Goal: Navigation & Orientation: Find specific page/section

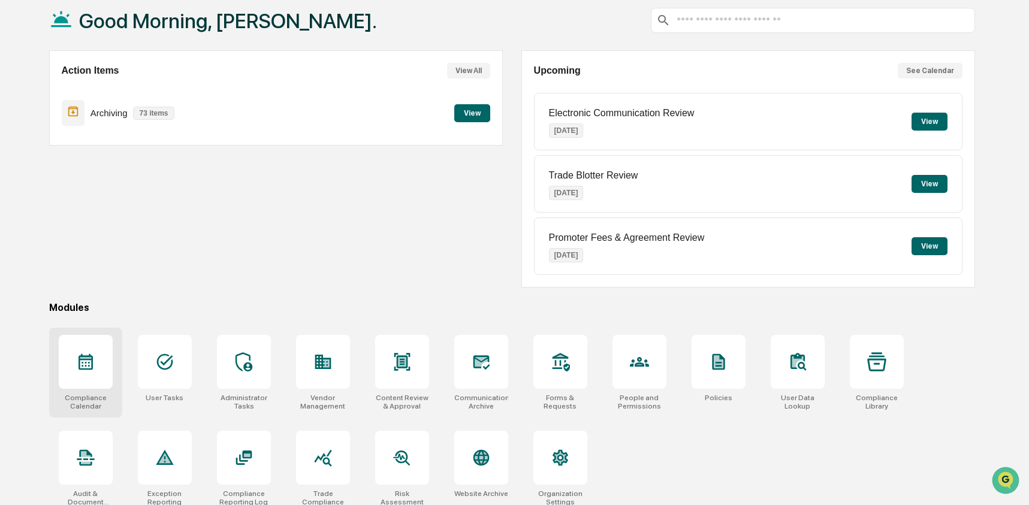
scroll to position [77, 0]
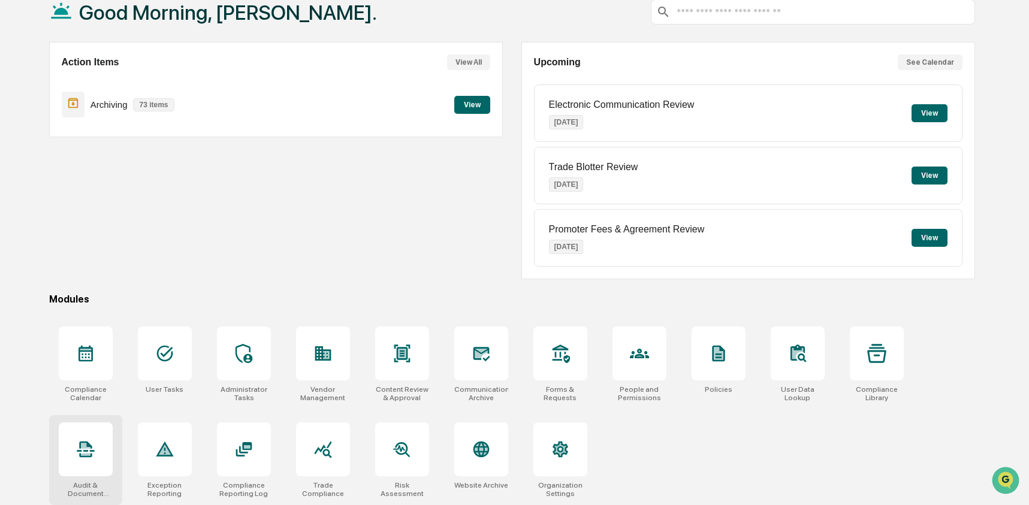
click at [90, 441] on icon at bounding box center [85, 449] width 19 height 19
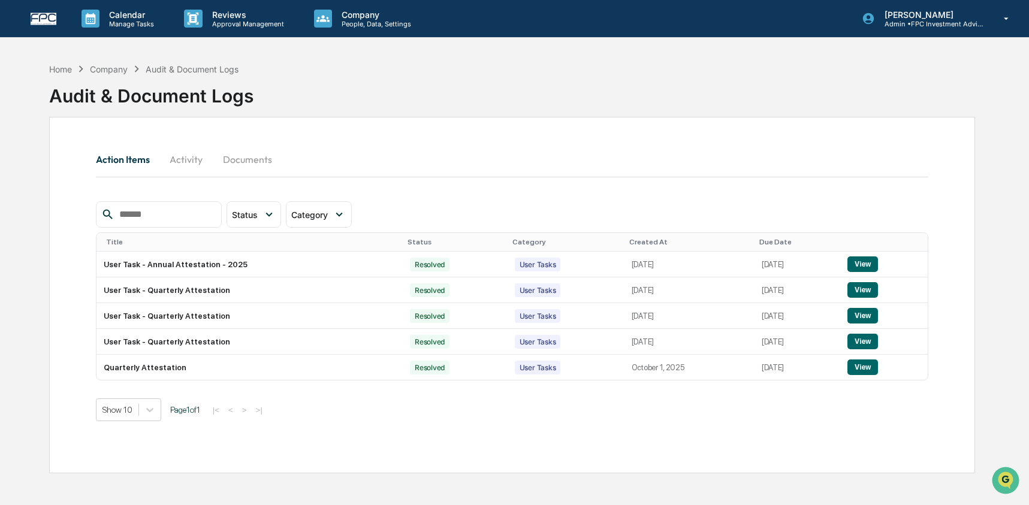
click at [230, 160] on button "Documents" at bounding box center [247, 159] width 68 height 29
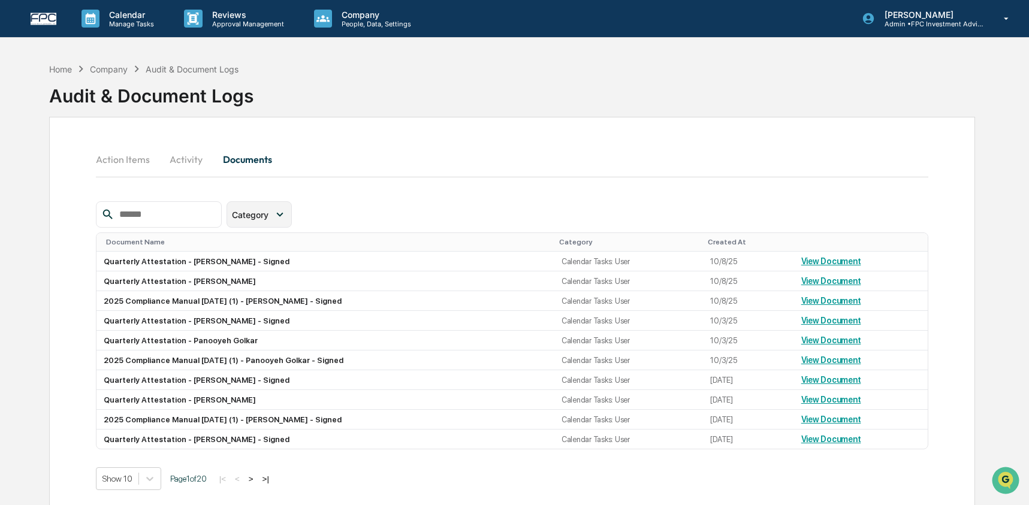
click at [258, 214] on span "Category" at bounding box center [250, 215] width 37 height 10
click at [125, 163] on button "Action Items" at bounding box center [128, 159] width 64 height 29
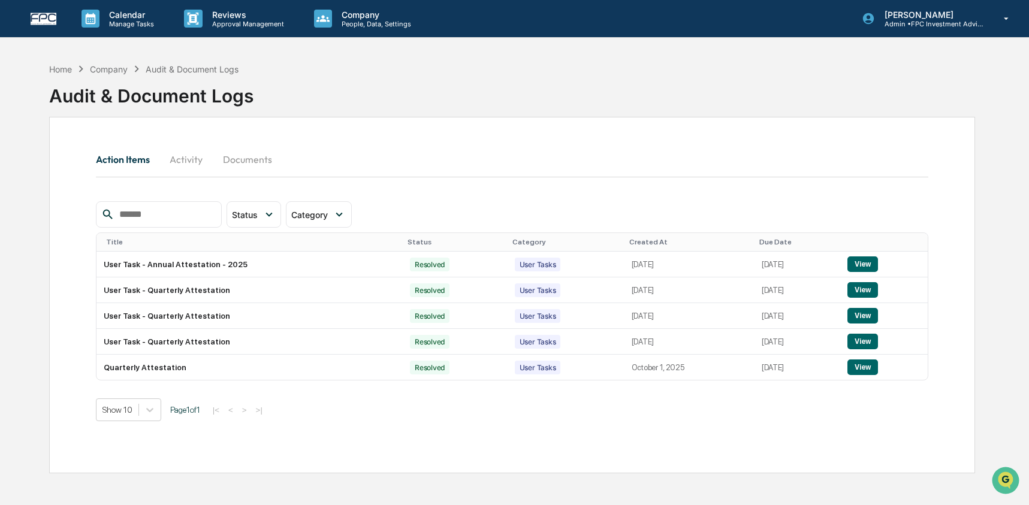
click at [242, 159] on button "Documents" at bounding box center [247, 159] width 68 height 29
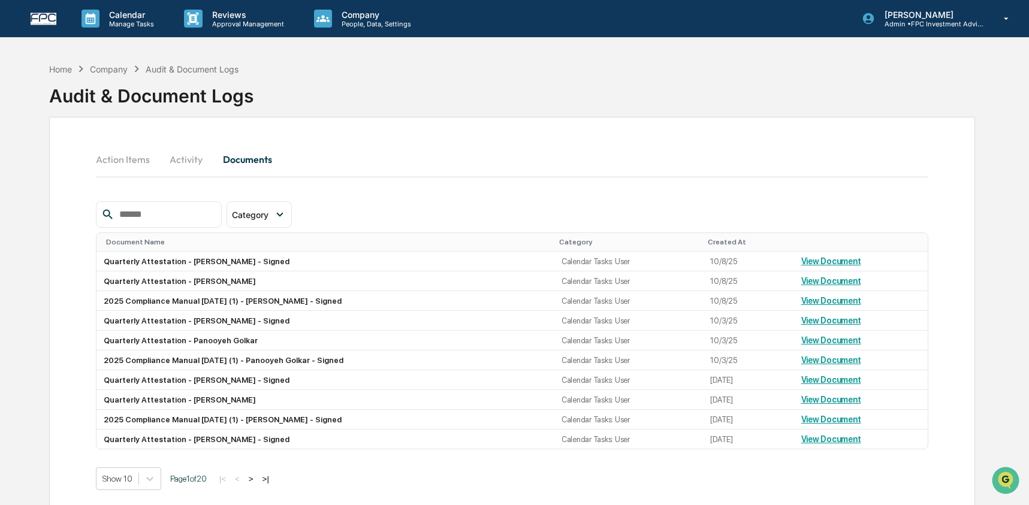
click at [281, 230] on div "Category Select/Deselect All Forms Policies Calendar Tasks Marketing Content Ap…" at bounding box center [512, 345] width 833 height 289
click at [273, 218] on div "Category" at bounding box center [252, 215] width 41 height 10
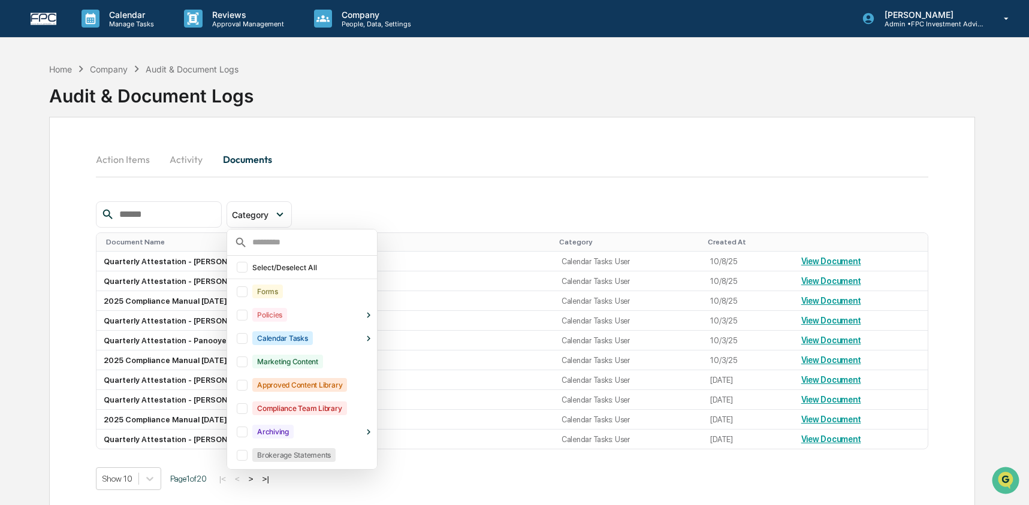
click at [242, 340] on div at bounding box center [242, 338] width 11 height 11
click at [370, 340] on icon at bounding box center [368, 338] width 11 height 11
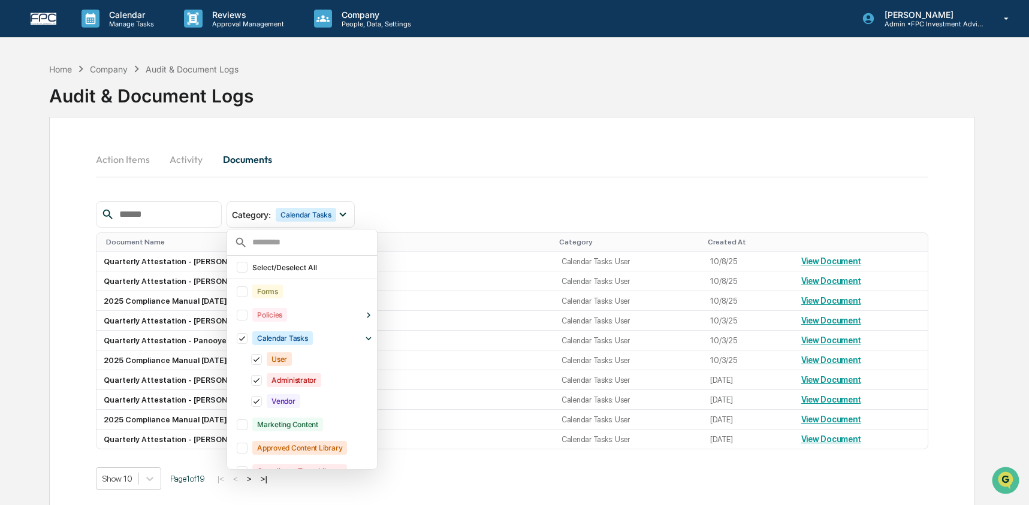
click at [396, 178] on div "Action Items Activity Documents" at bounding box center [512, 173] width 833 height 56
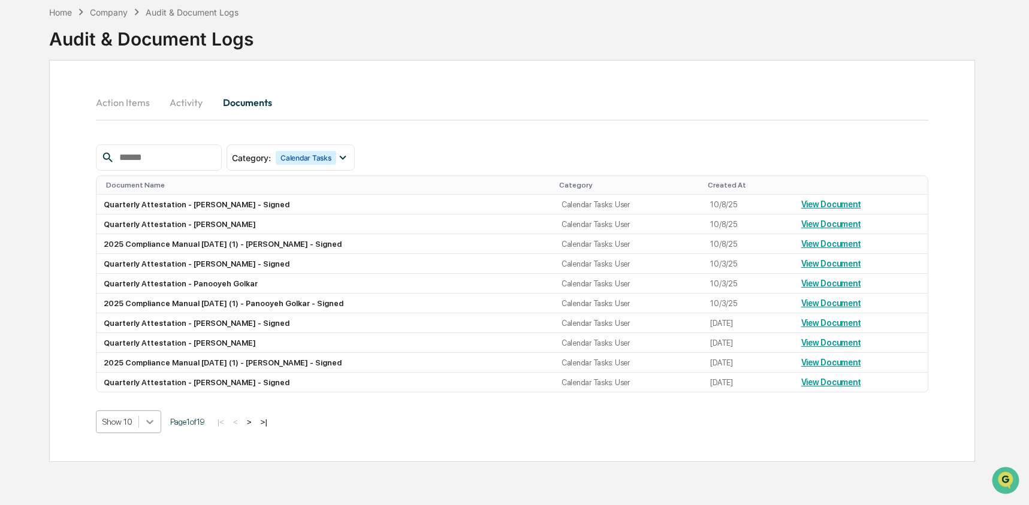
scroll to position [100, 0]
click at [155, 429] on body "Calendar Manage Tasks Reviews Approval Management Company People, Data, Setting…" at bounding box center [514, 224] width 1029 height 562
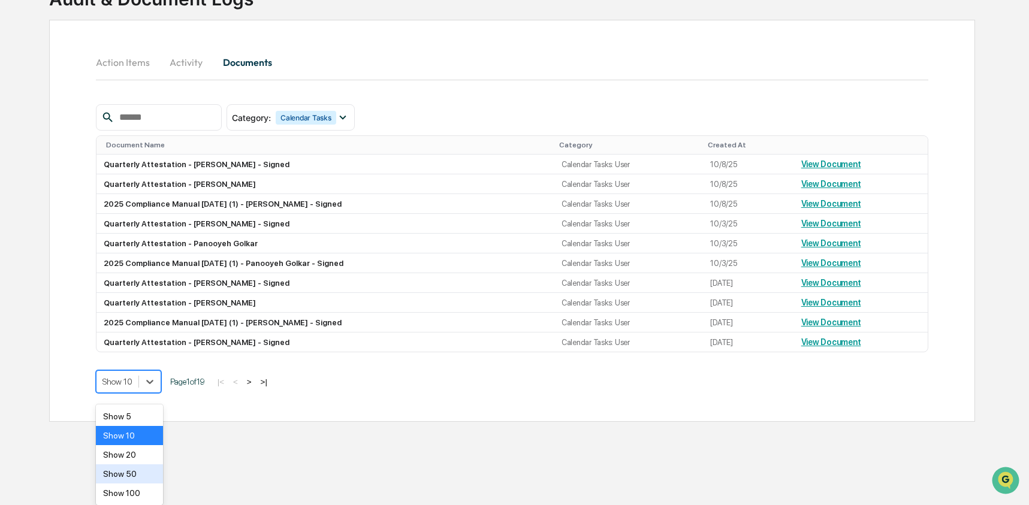
click at [148, 468] on div "Show 50" at bounding box center [130, 474] width 68 height 19
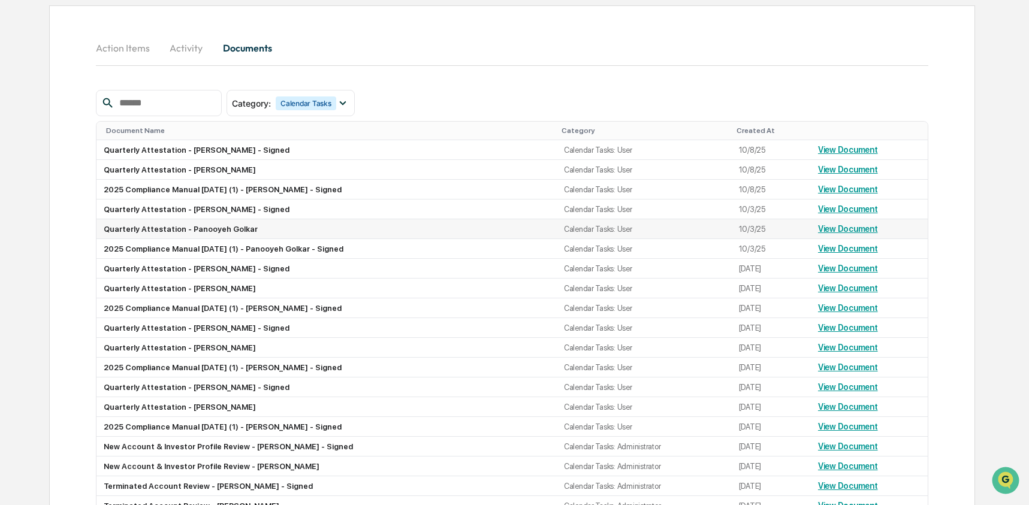
scroll to position [112, 0]
click at [349, 104] on icon at bounding box center [342, 102] width 13 height 13
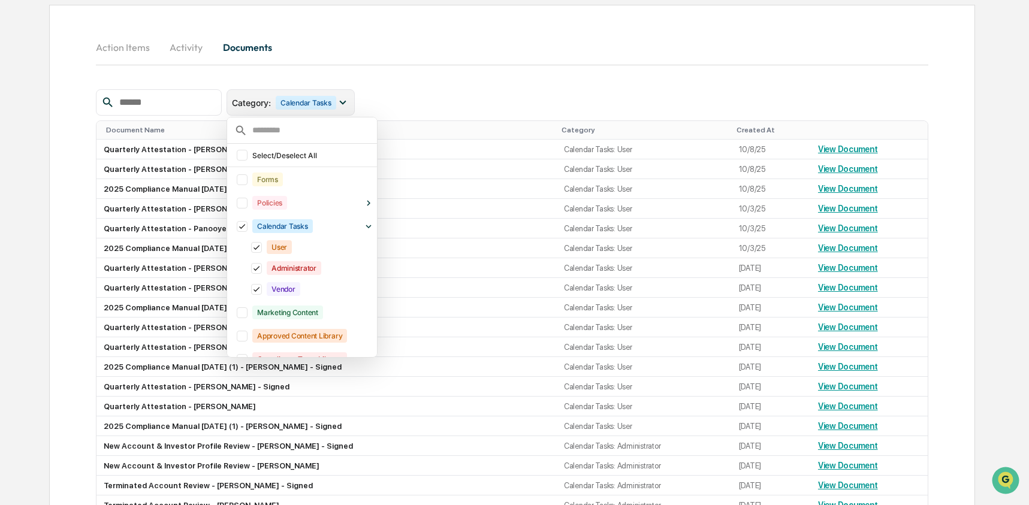
scroll to position [26, 0]
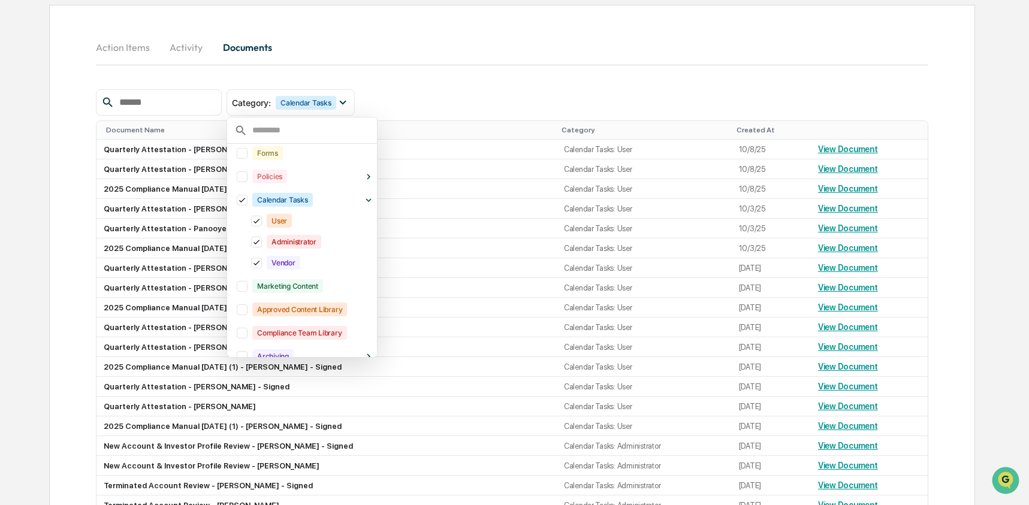
click at [261, 224] on icon at bounding box center [256, 221] width 13 height 8
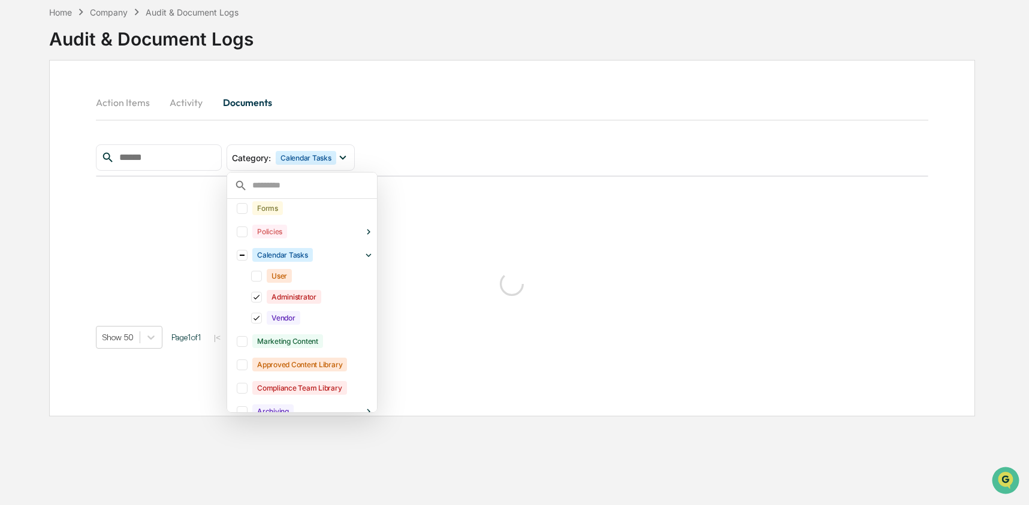
scroll to position [112, 0]
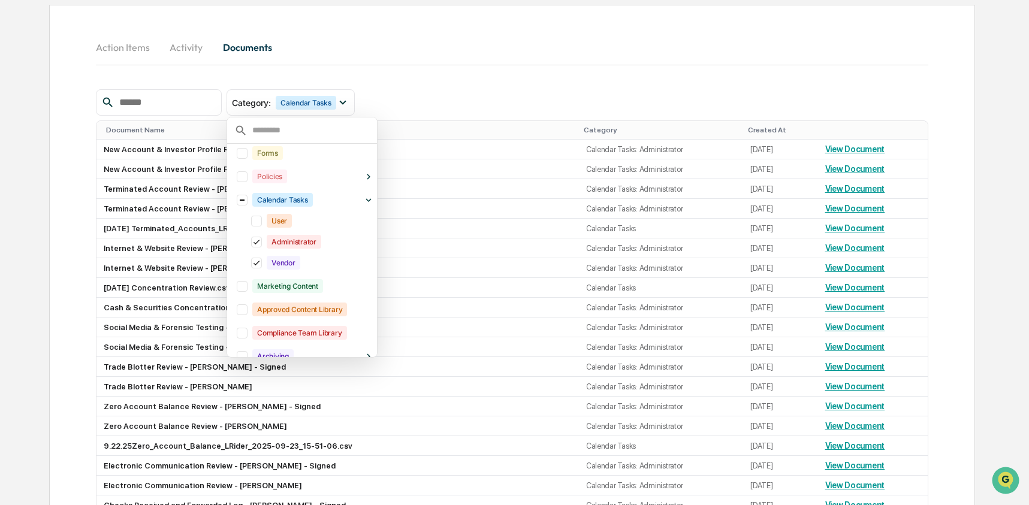
click at [263, 264] on icon at bounding box center [256, 263] width 13 height 8
click at [531, 68] on div "Action Items Activity Documents" at bounding box center [512, 61] width 833 height 56
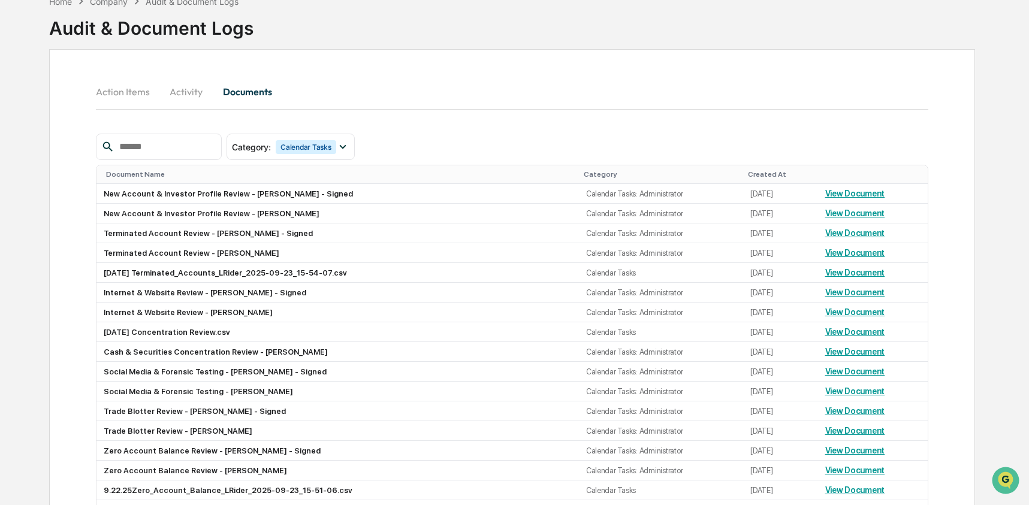
scroll to position [75, 0]
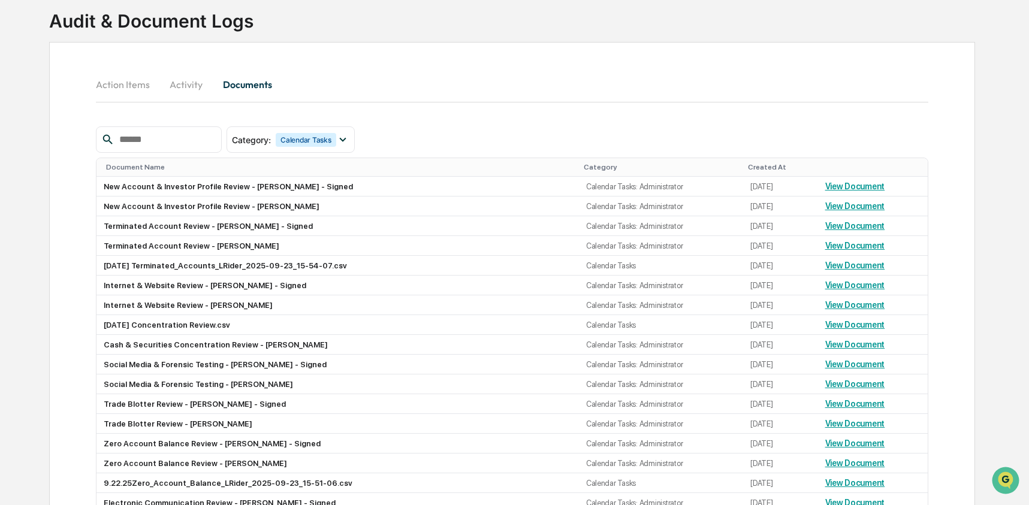
click at [189, 84] on button "Activity" at bounding box center [186, 84] width 54 height 29
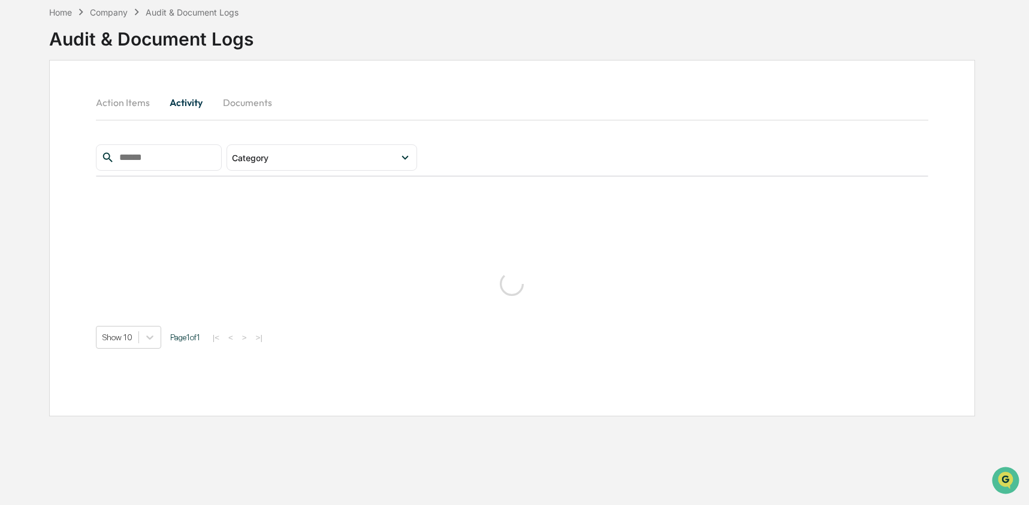
scroll to position [57, 0]
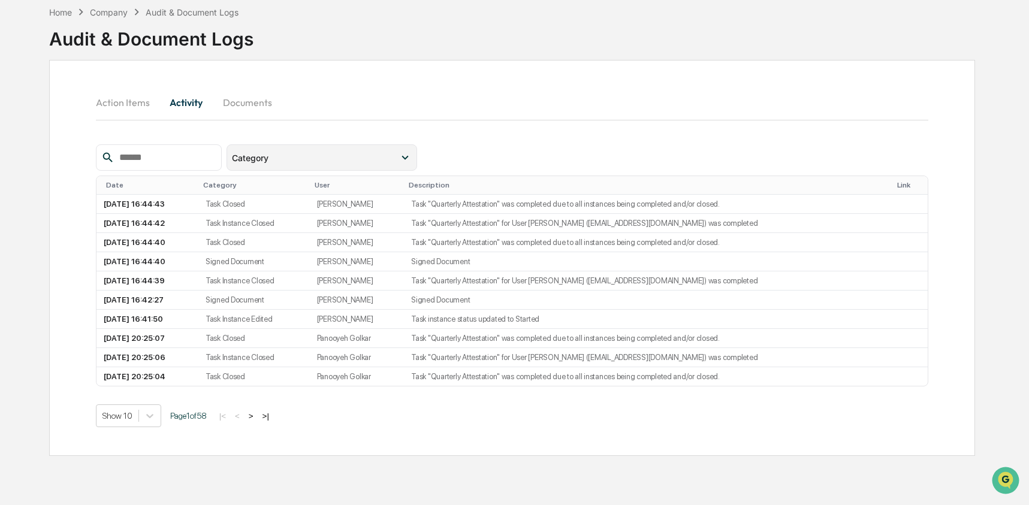
click at [324, 165] on div "Category" at bounding box center [322, 157] width 191 height 26
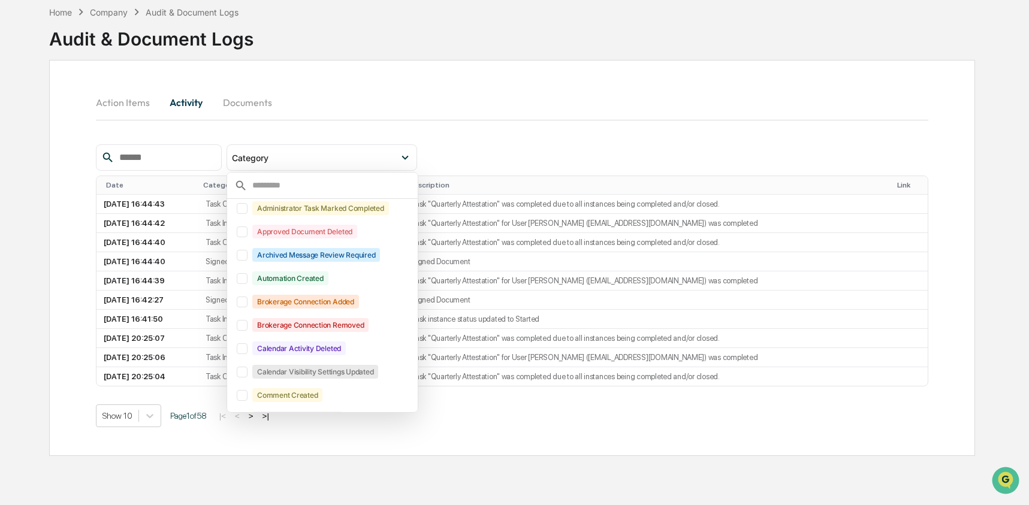
click at [426, 114] on div "Action Items Activity Documents" at bounding box center [512, 102] width 833 height 29
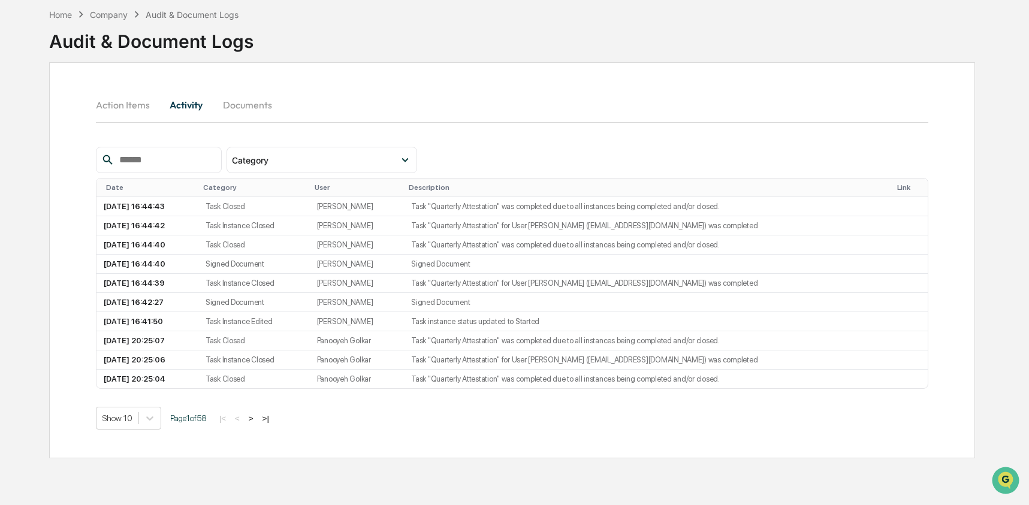
scroll to position [52, 0]
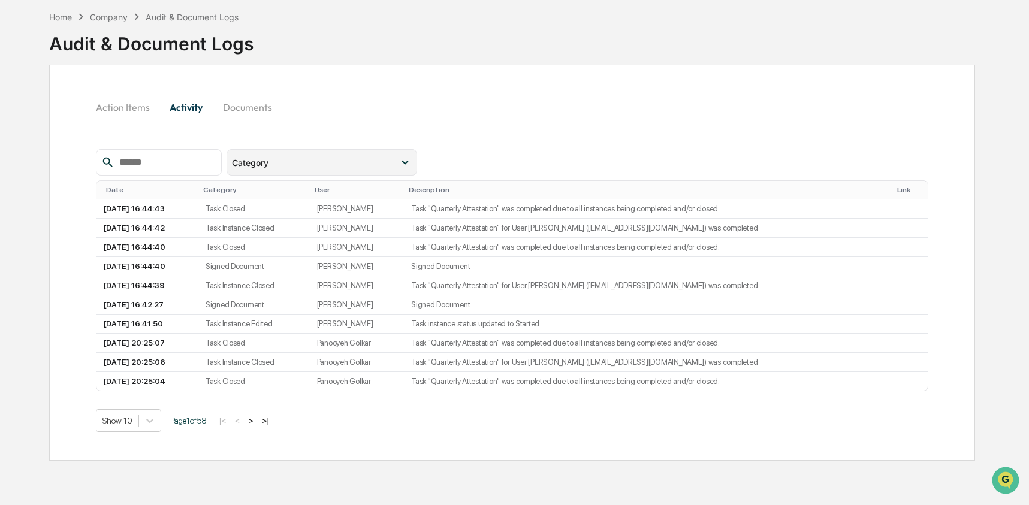
click at [380, 165] on div "Category" at bounding box center [315, 163] width 167 height 10
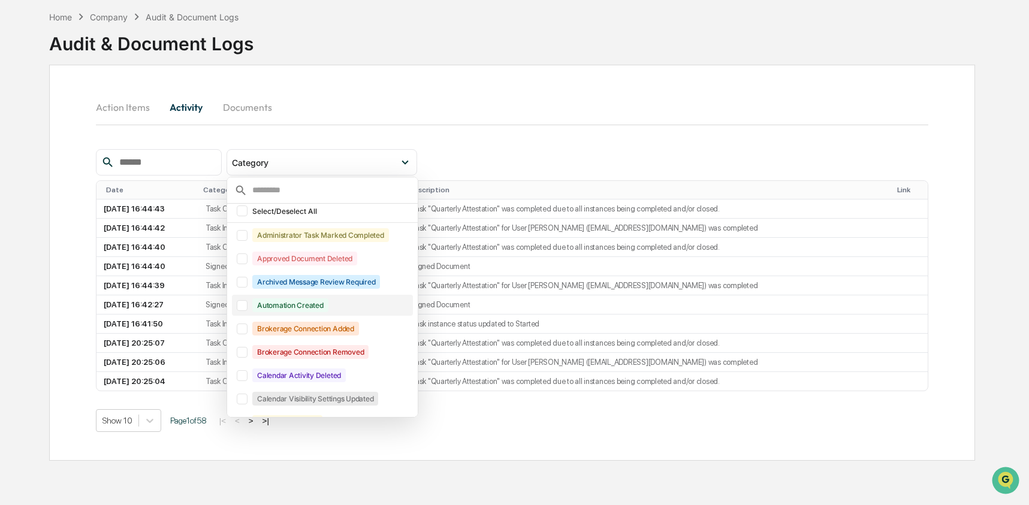
scroll to position [0, 0]
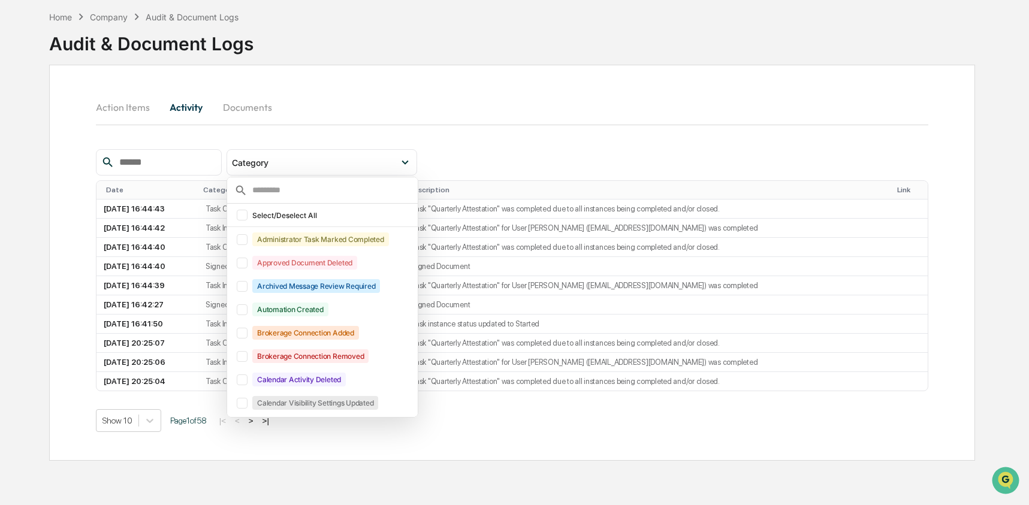
click at [456, 144] on div "Action Items Activity Documents" at bounding box center [512, 121] width 833 height 56
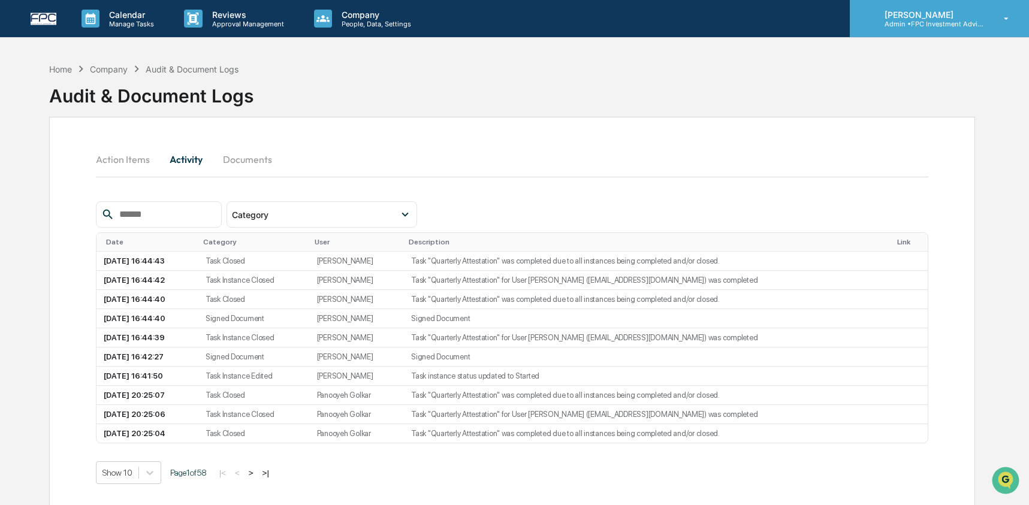
click at [958, 31] on div "Ashley Craddock Admin • FPC Investment Advisory" at bounding box center [939, 18] width 179 height 37
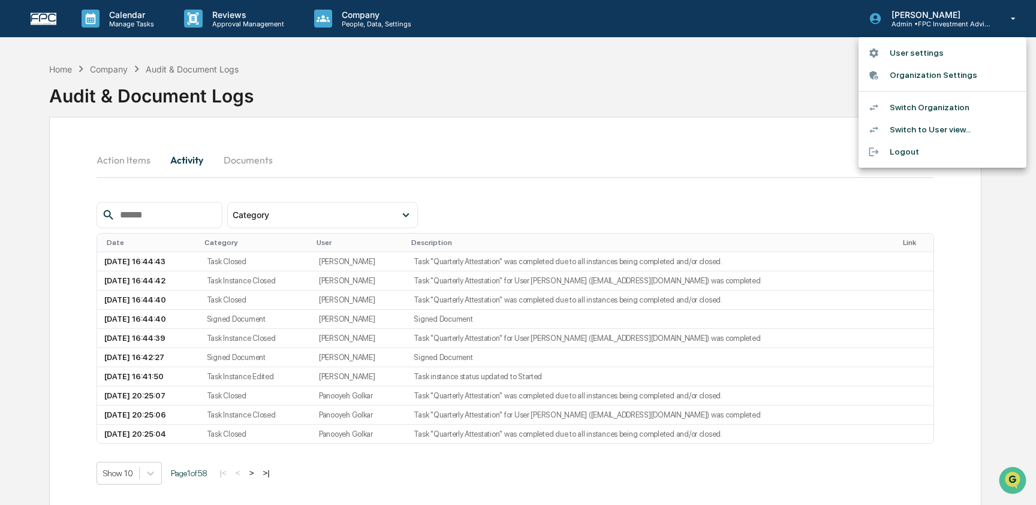
click at [932, 103] on li "Switch Organization" at bounding box center [942, 108] width 168 height 22
